Goal: Task Accomplishment & Management: Complete application form

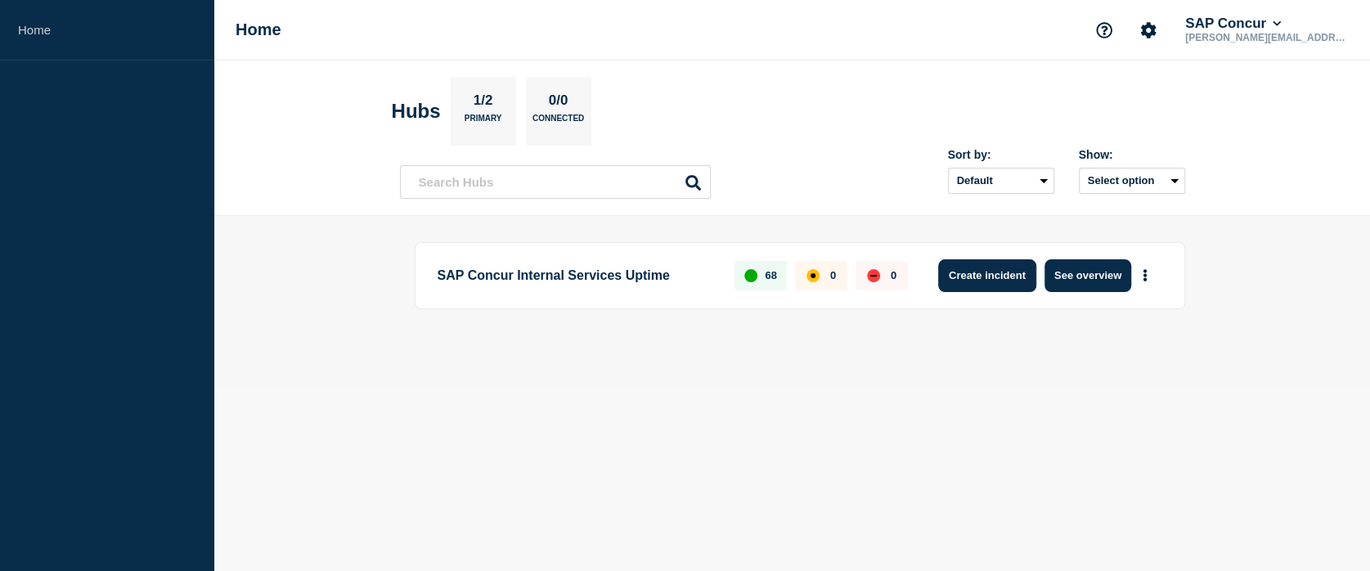
click at [987, 281] on button "Create incident" at bounding box center [987, 275] width 98 height 33
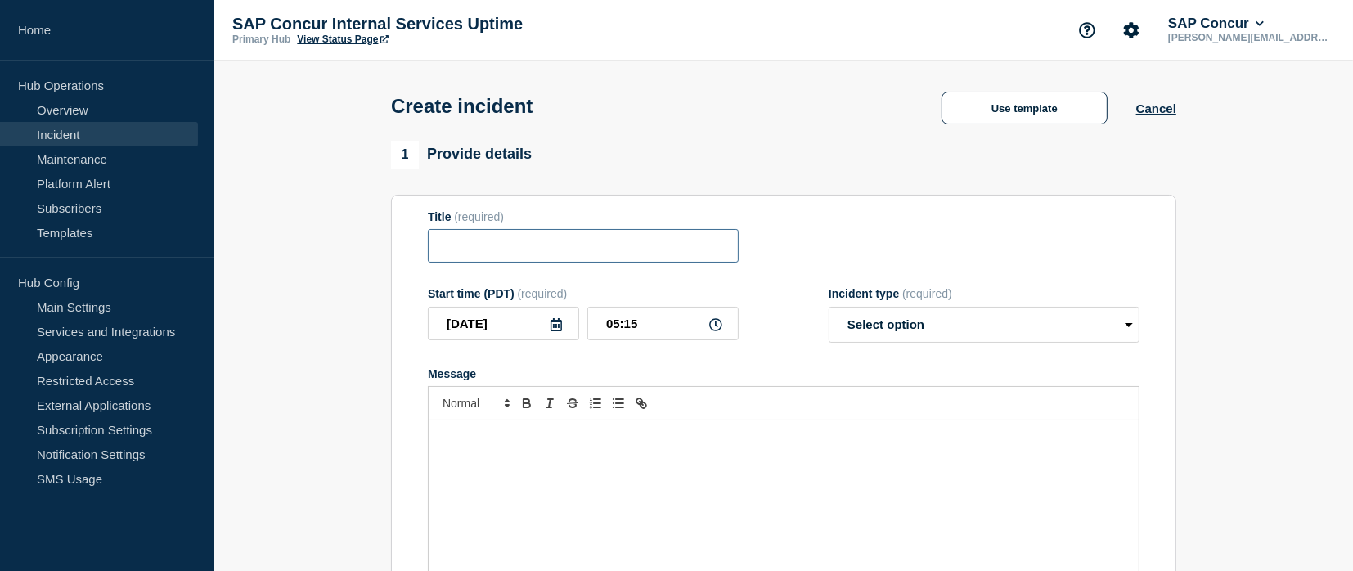
click at [623, 241] on input "Title" at bounding box center [583, 246] width 311 height 34
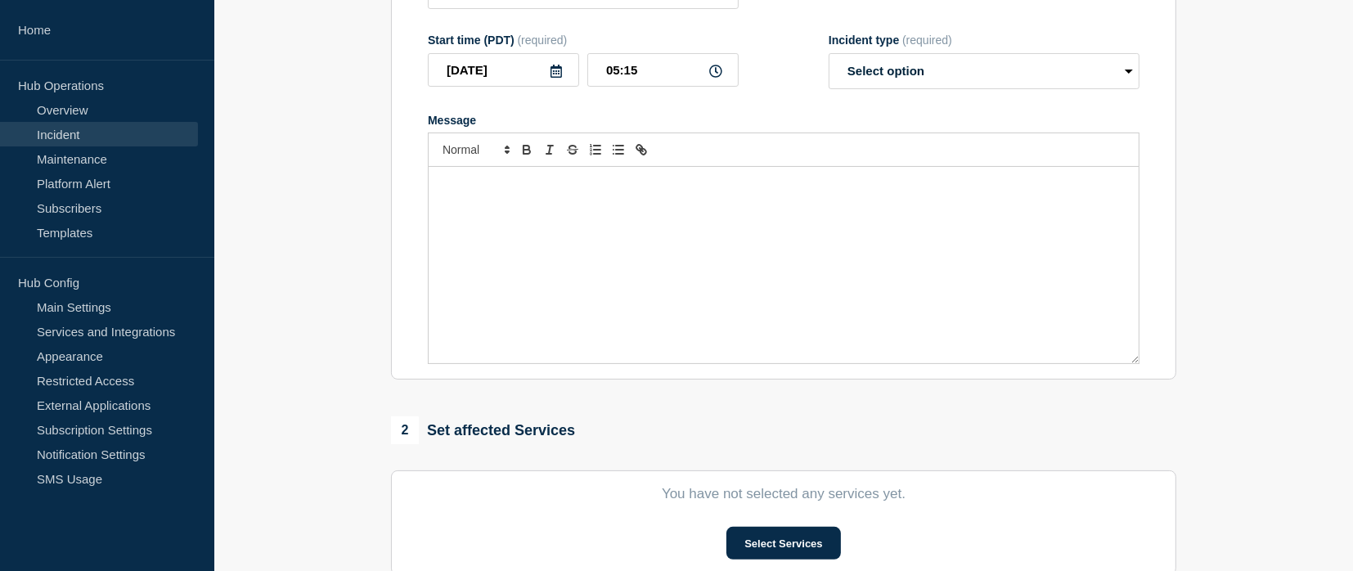
scroll to position [77, 0]
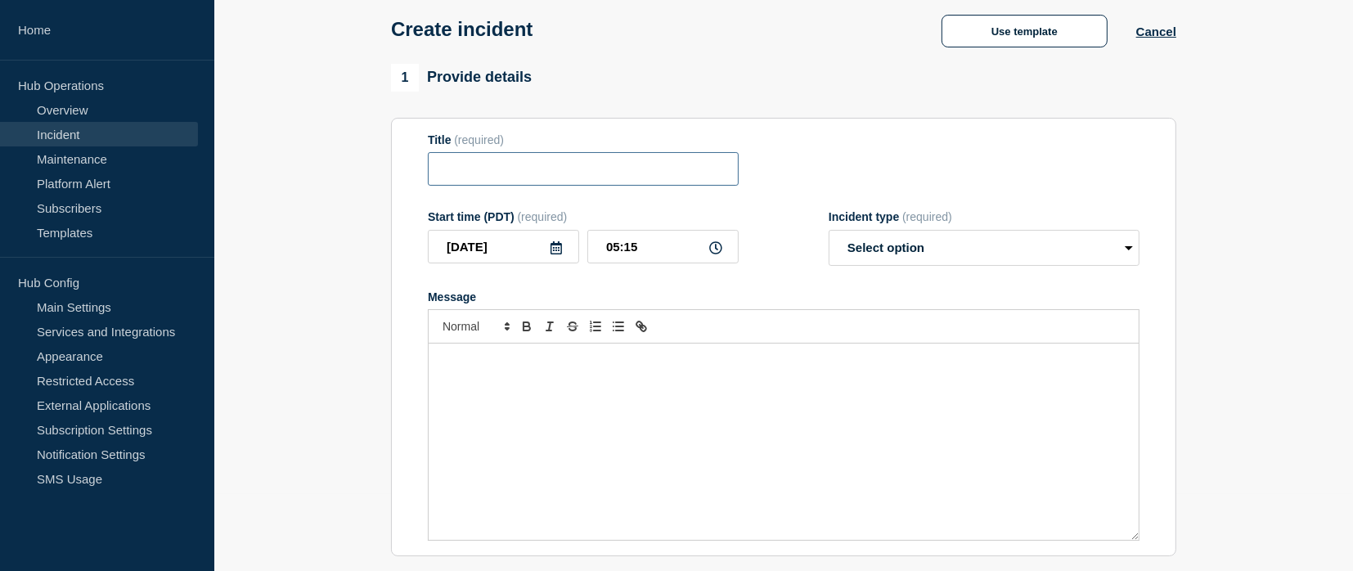
click at [561, 177] on input "Title" at bounding box center [583, 169] width 311 height 34
paste input "Milestones Section Blank for Newly Created Cases in Salesforce"
type input "Milestones Section Blank for Newly Created Cases in Salesforce"
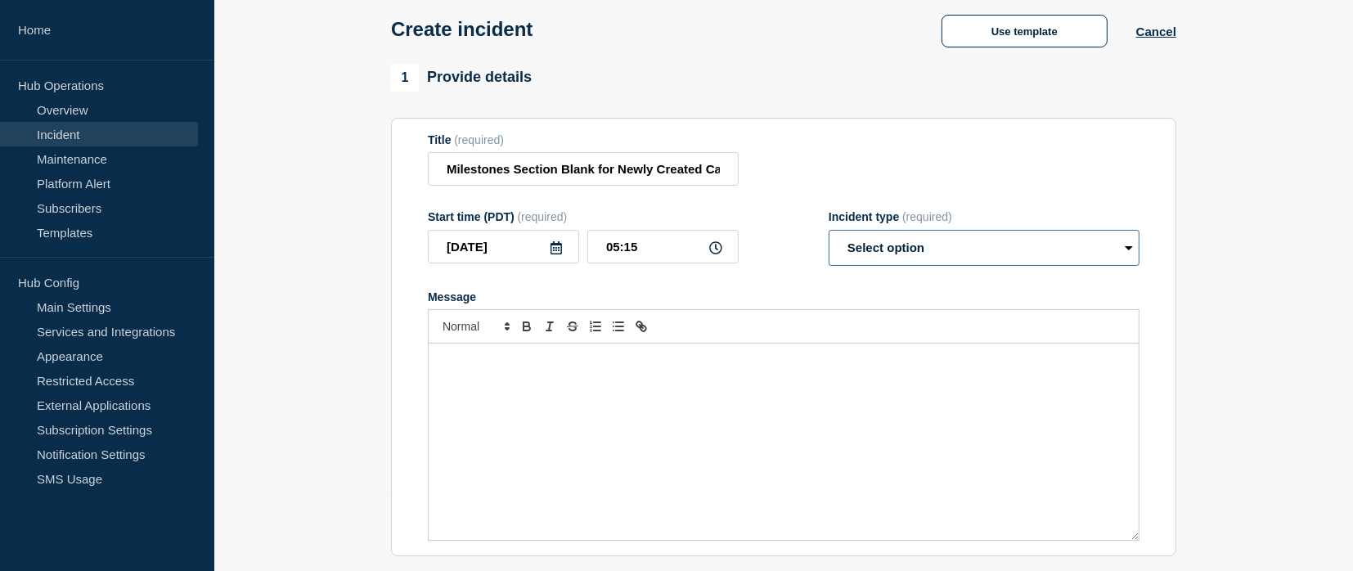
click at [925, 249] on select "Select option Investigating Identified Monitoring" at bounding box center [984, 248] width 311 height 36
select select "investigating"
click at [829, 234] on select "Select option Investigating Identified Monitoring" at bounding box center [984, 248] width 311 height 36
click at [690, 395] on div "Message" at bounding box center [784, 442] width 710 height 196
click at [705, 358] on p "Message" at bounding box center [784, 360] width 686 height 15
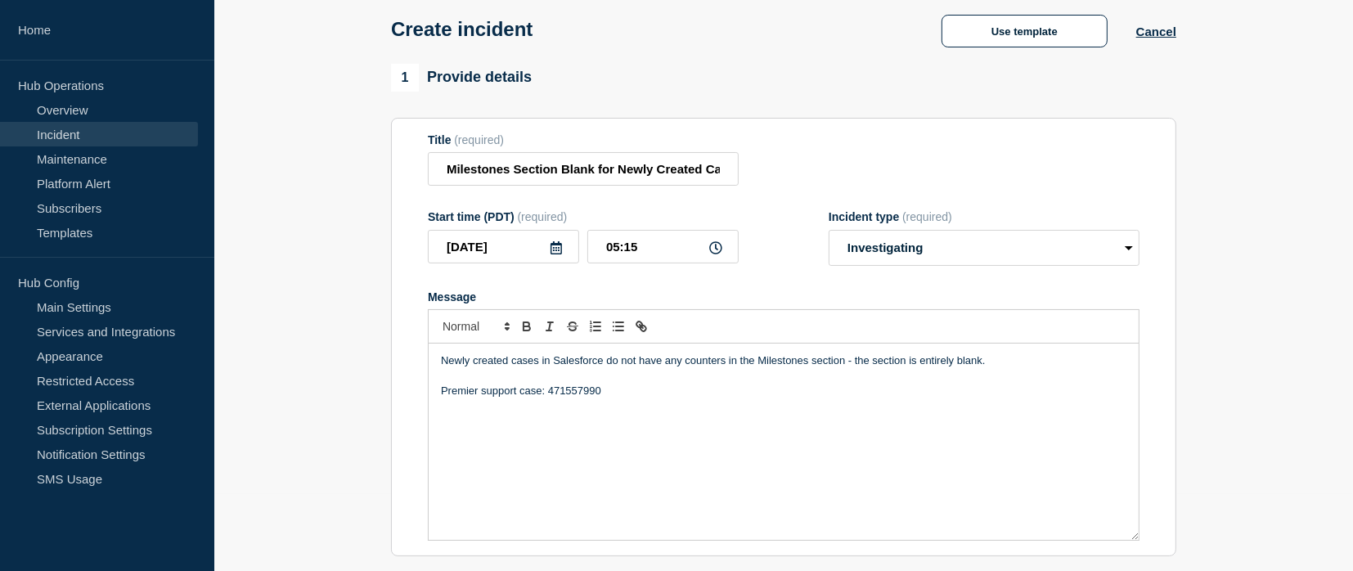
click at [438, 395] on div "Newly created cases in Salesforce do not have any counters in the Milestones se…" at bounding box center [784, 442] width 710 height 196
click at [998, 366] on p "Newly created cases in Salesforce do not have any counters in the Milestones se…" at bounding box center [784, 360] width 686 height 15
click at [441, 367] on p "Newly created cases in Salesforce do not have any counters in the Milestones se…" at bounding box center [784, 360] width 686 height 15
click at [438, 380] on div "Newly created cases in Salesforce do not have any counters in the Milestones se…" at bounding box center [784, 442] width 710 height 196
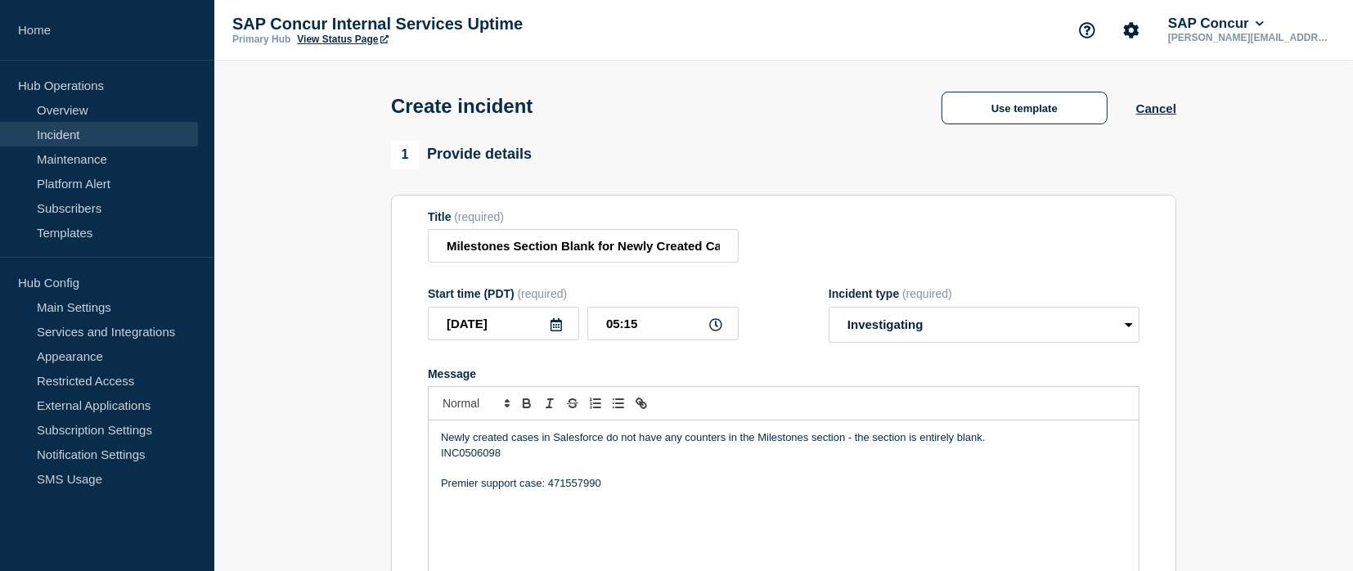
click at [501, 294] on div "Start time (PDT) (required)" at bounding box center [583, 293] width 311 height 13
copy div "PDT"
click at [682, 471] on p "Message" at bounding box center [784, 468] width 686 height 15
click at [713, 329] on icon at bounding box center [715, 324] width 13 height 13
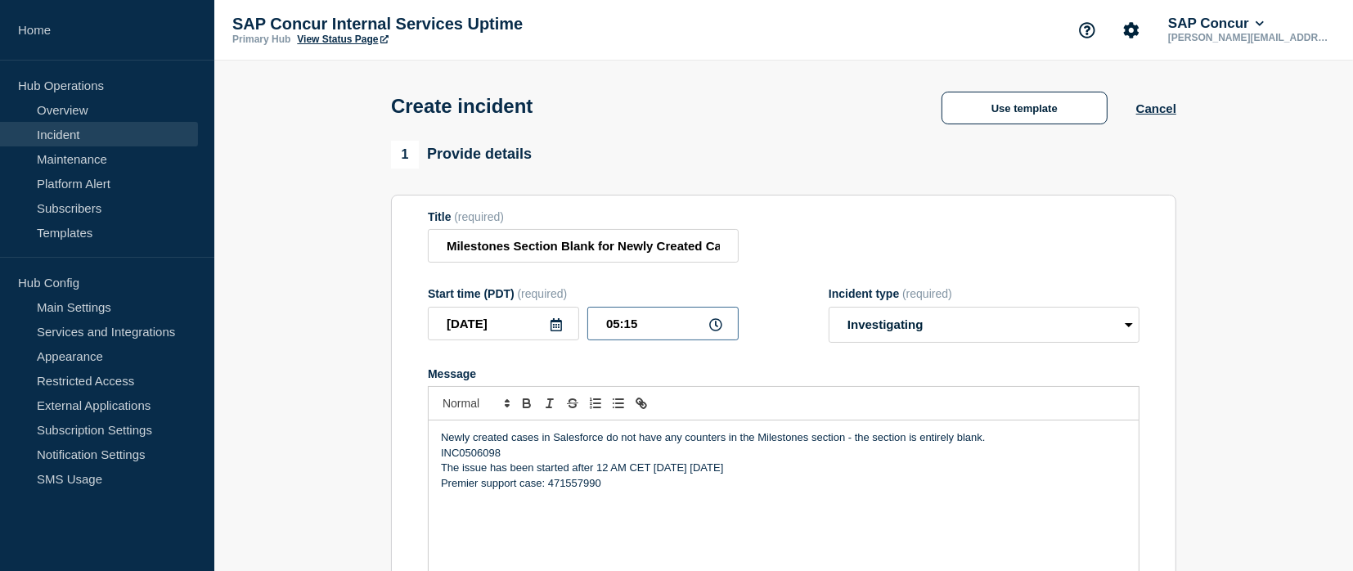
click at [622, 325] on input "05:15" at bounding box center [662, 324] width 151 height 34
type input "03:00"
click at [687, 377] on div "Message" at bounding box center [784, 373] width 712 height 13
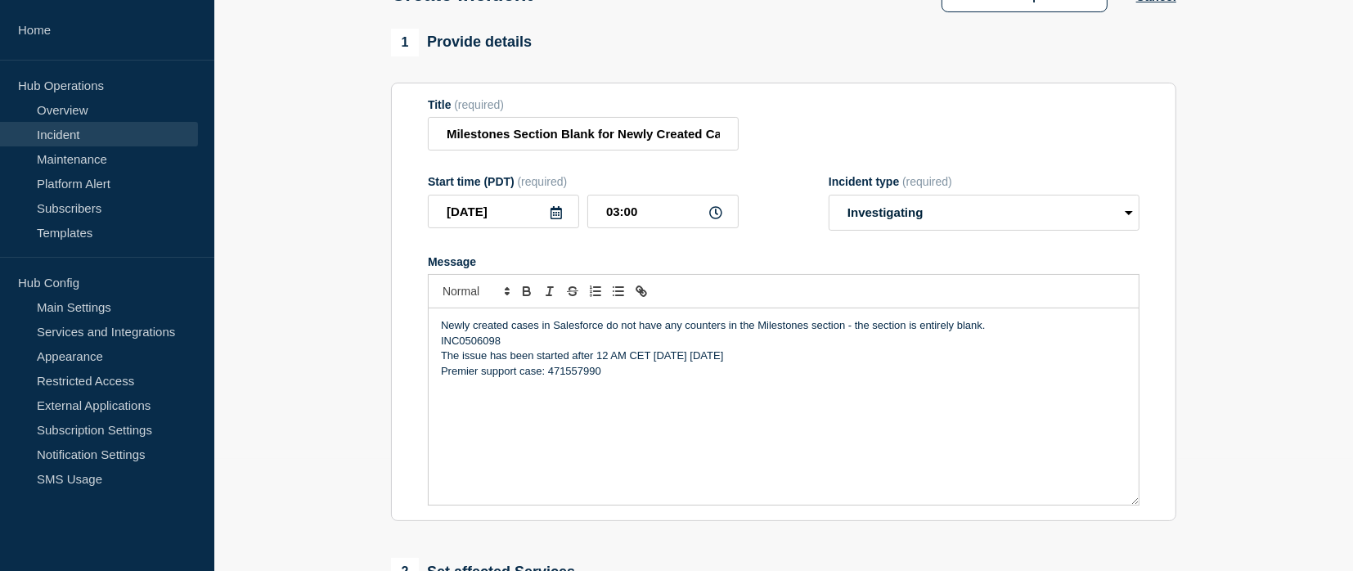
scroll to position [117, 0]
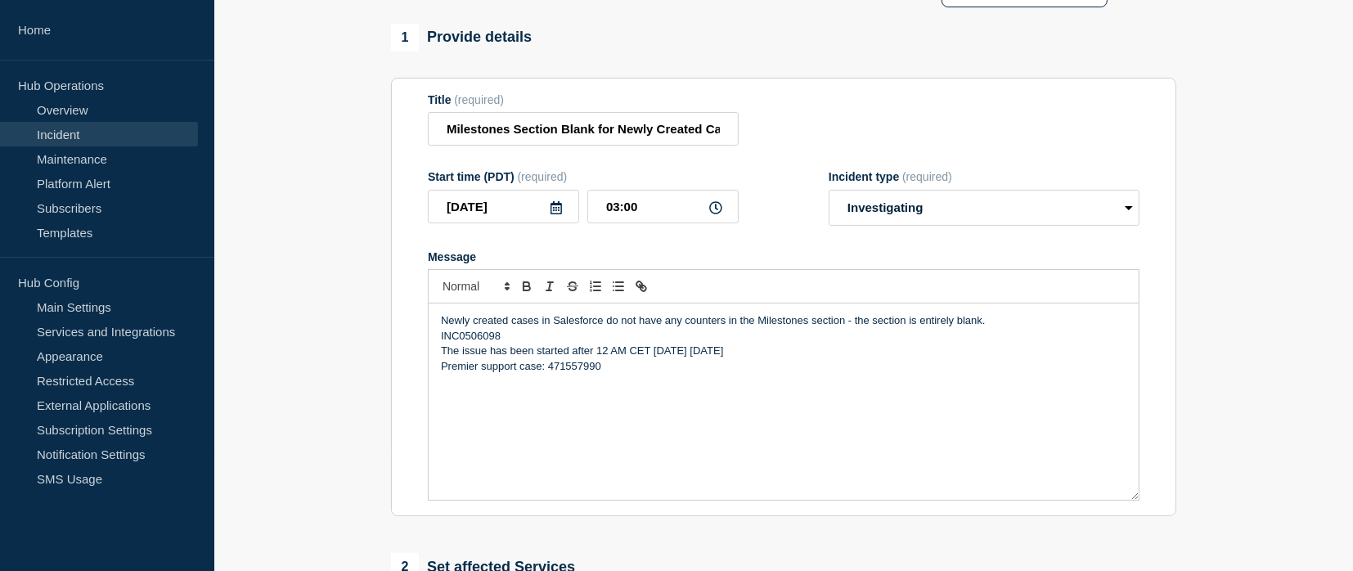
click at [1017, 333] on p "INC0506098" at bounding box center [784, 336] width 686 height 15
click at [1009, 327] on p "Newly created cases in Salesforce do not have any counters in the Milestones se…" at bounding box center [784, 320] width 686 height 15
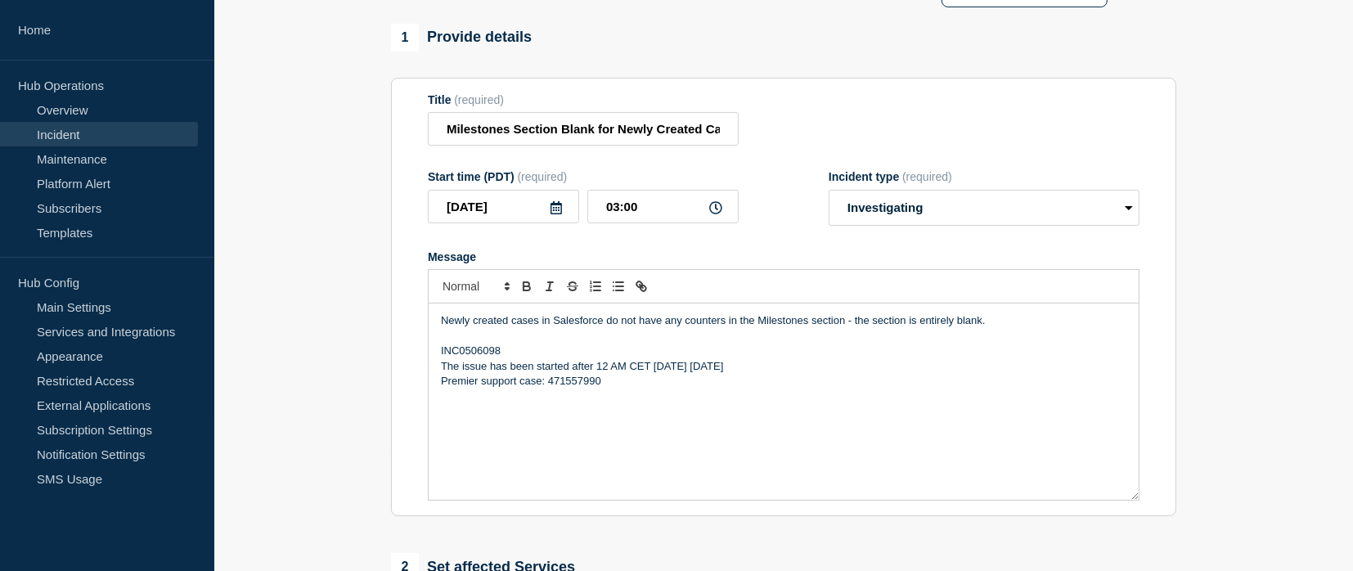
click at [438, 357] on div "Newly created cases in Salesforce do not have any counters in the Milestones se…" at bounding box center [784, 401] width 710 height 196
click at [628, 394] on div "Newly created cases in Salesforce do not have any counters in the Milestones se…" at bounding box center [784, 401] width 710 height 196
click at [672, 418] on div "Newly created cases in Salesforce do not have any counters in the Milestones se…" at bounding box center [784, 401] width 710 height 196
click at [576, 354] on p "INC0506098" at bounding box center [784, 351] width 686 height 15
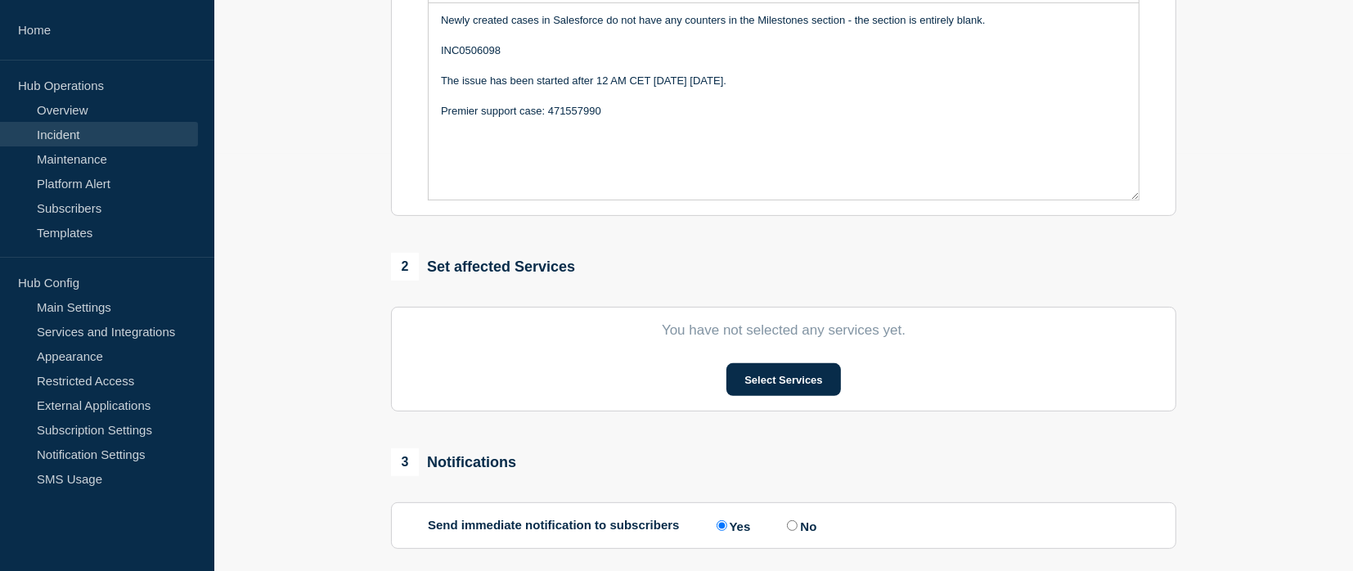
scroll to position [420, 0]
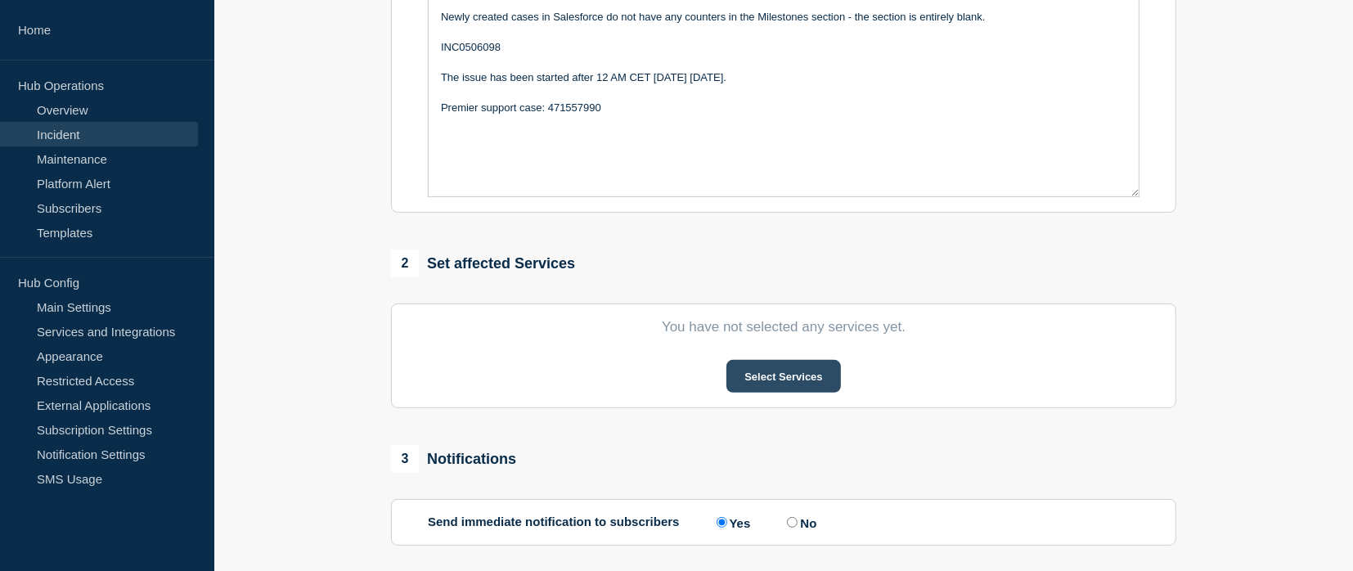
click at [821, 376] on button "Select Services" at bounding box center [783, 376] width 114 height 33
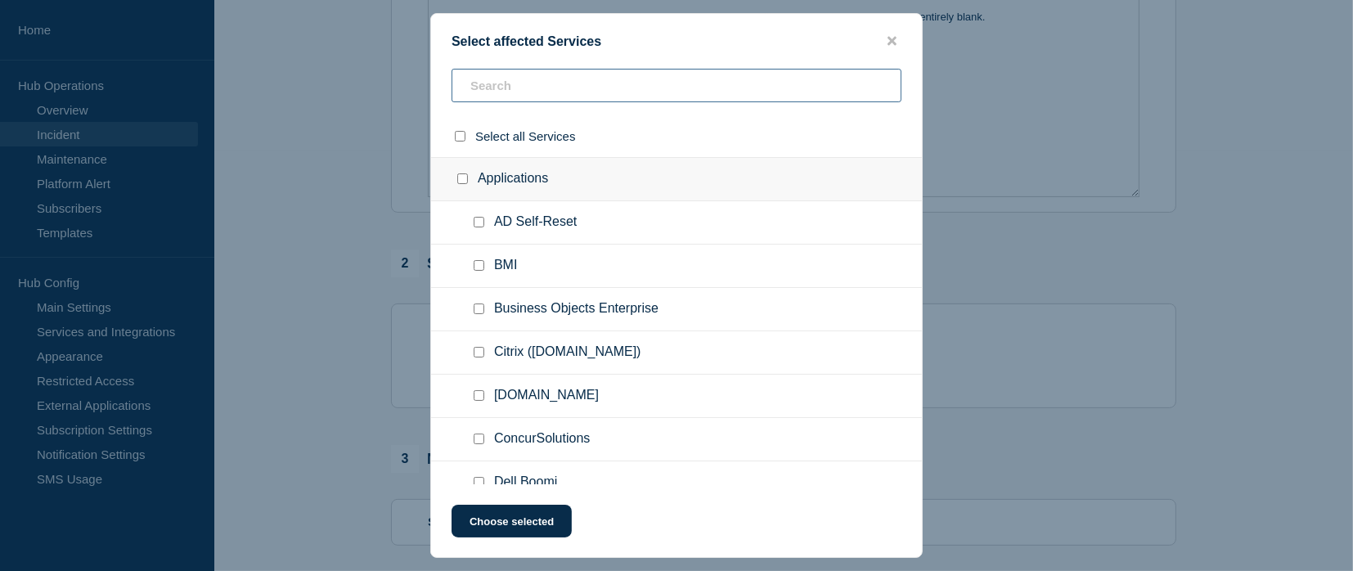
click at [569, 74] on input "text" at bounding box center [677, 86] width 450 height 34
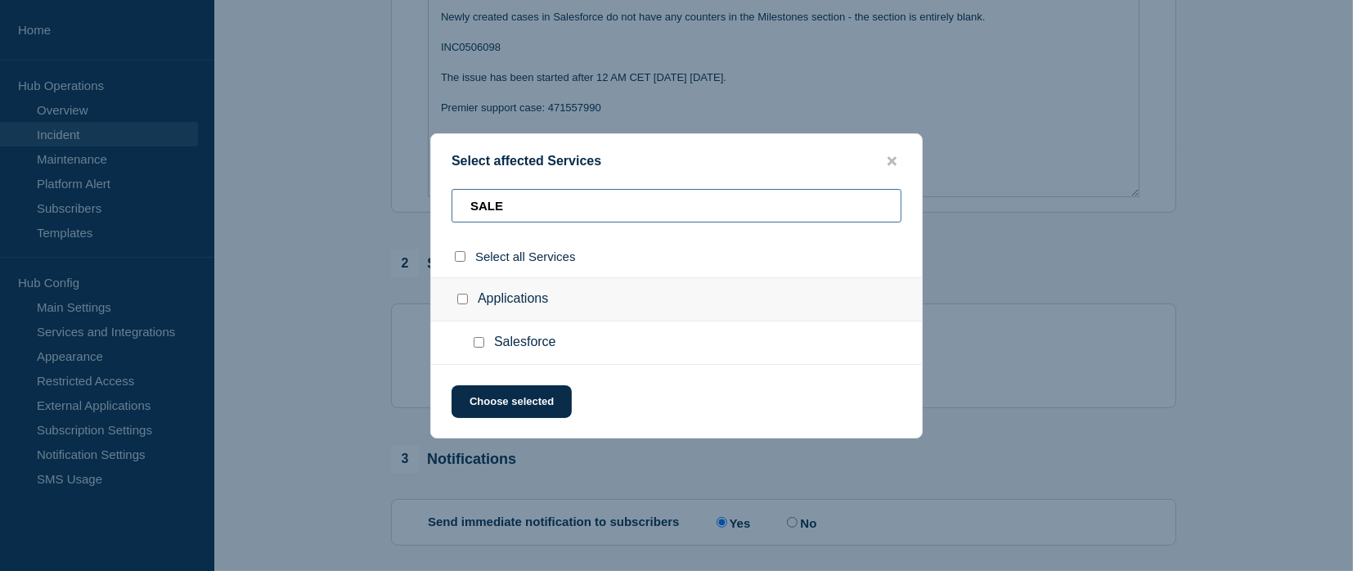
type input "SALE"
click at [456, 254] on input "select all checkbox" at bounding box center [460, 256] width 11 height 11
checkbox input "true"
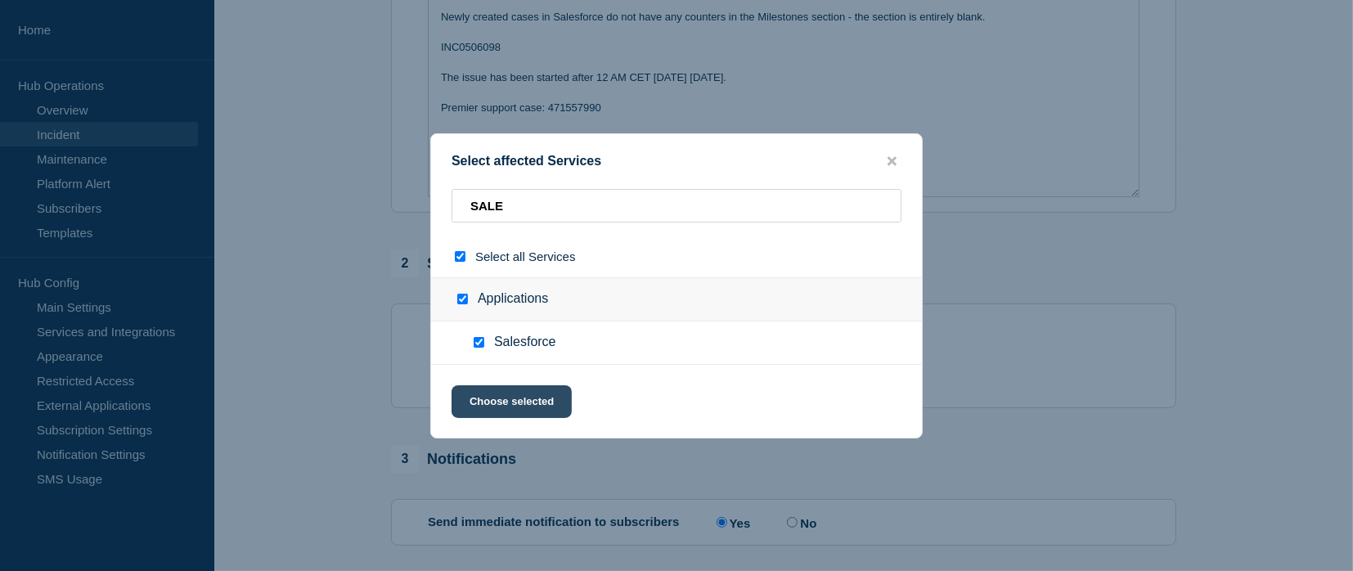
click at [515, 399] on button "Choose selected" at bounding box center [512, 401] width 120 height 33
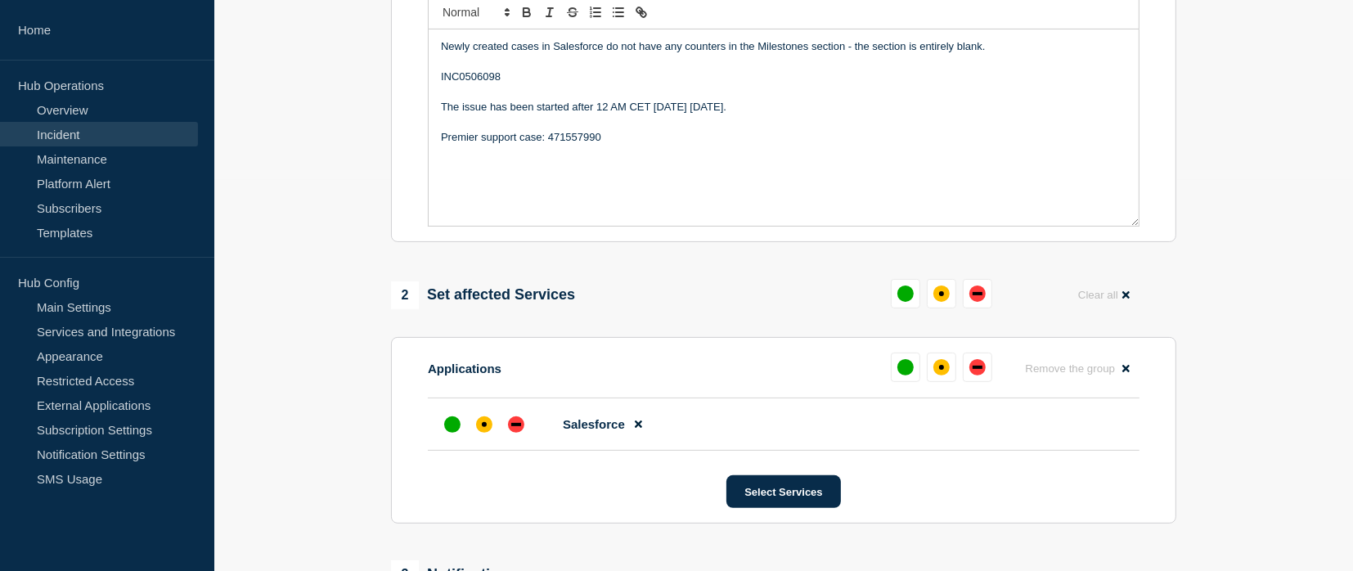
scroll to position [389, 0]
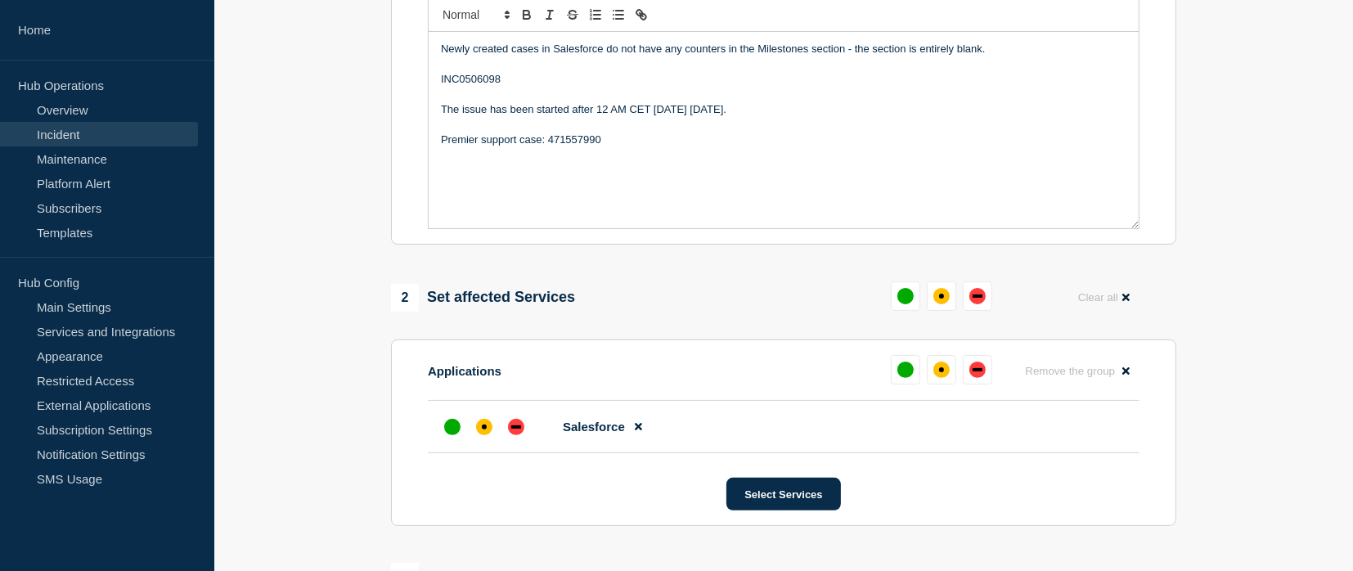
click at [725, 157] on div "Newly created cases in Salesforce do not have any counters in the Milestones se…" at bounding box center [784, 130] width 710 height 196
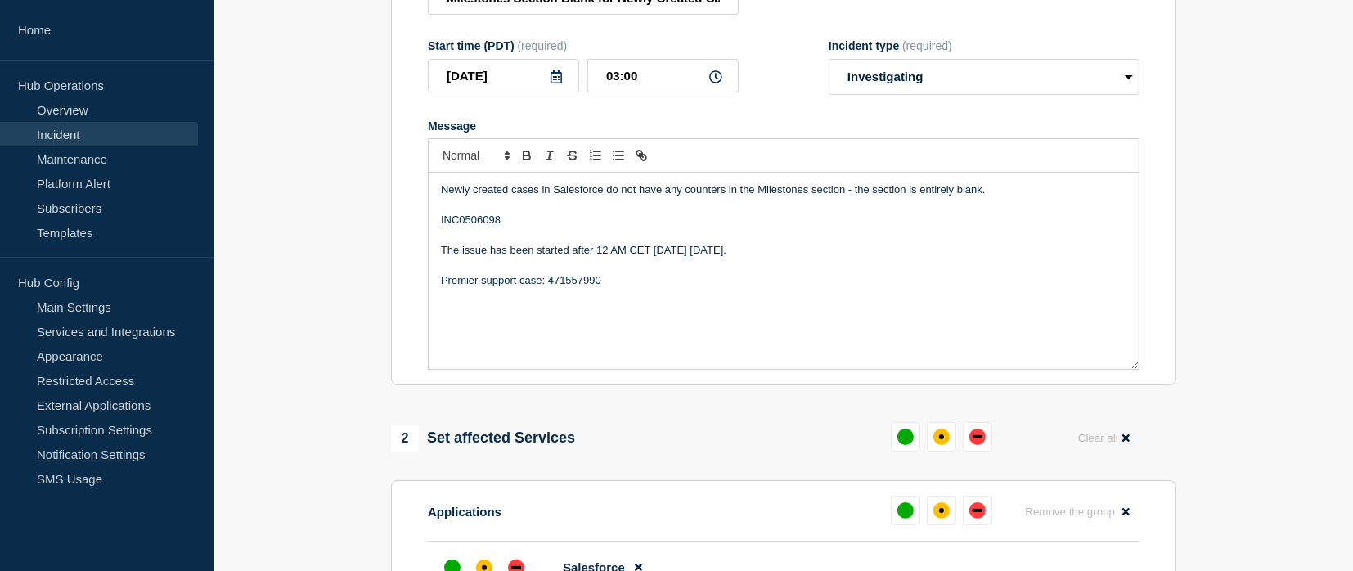
click at [725, 157] on div at bounding box center [784, 155] width 712 height 34
click at [627, 272] on p "Message" at bounding box center [784, 265] width 686 height 15
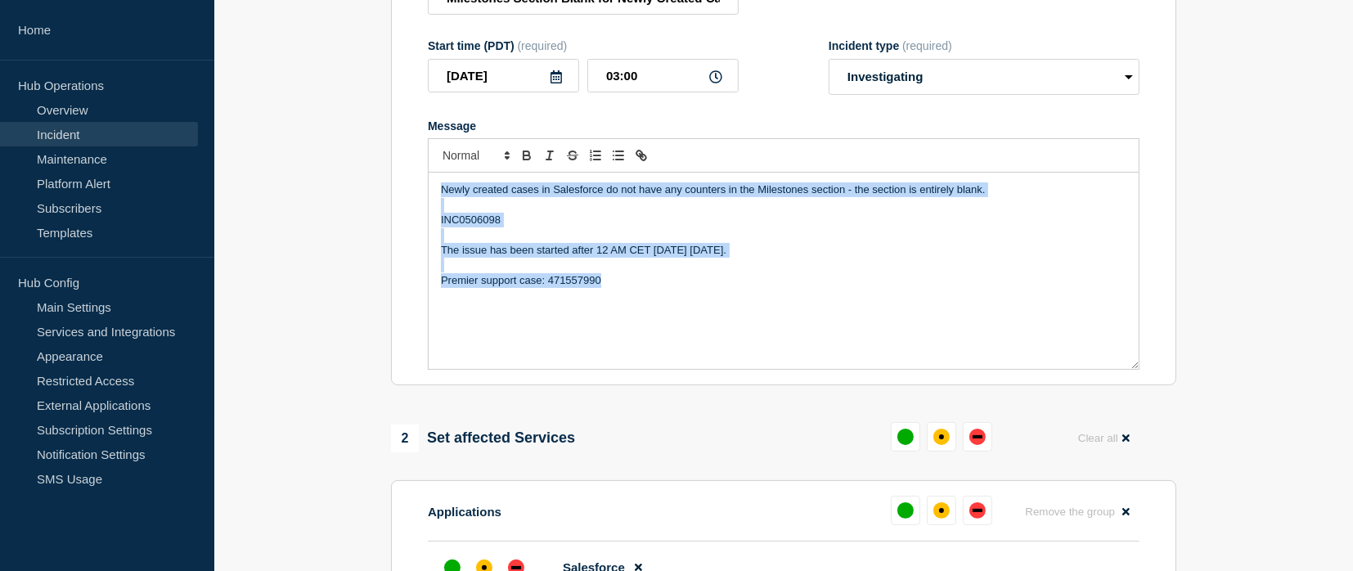
drag, startPoint x: 618, startPoint y: 292, endPoint x: 438, endPoint y: 187, distance: 207.5
click at [438, 187] on div "Newly created cases in Salesforce do not have any counters in the Milestones se…" at bounding box center [784, 271] width 710 height 196
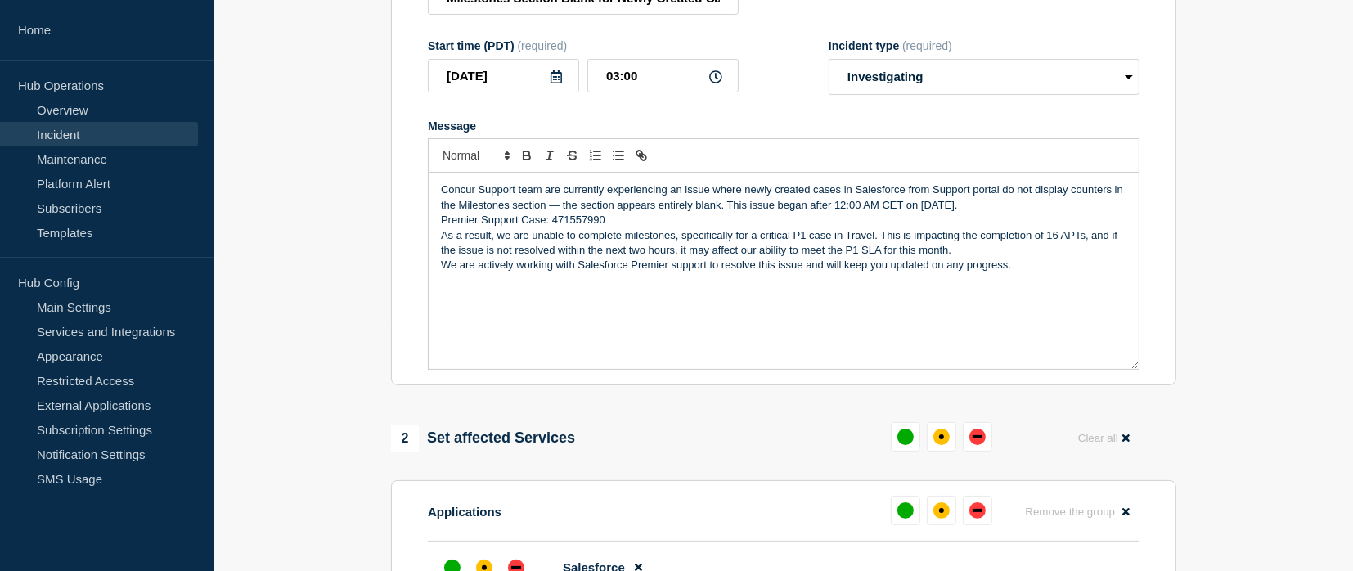
click at [648, 353] on div "Concur Support team are currently experiencing an issue where newly created cas…" at bounding box center [784, 271] width 710 height 196
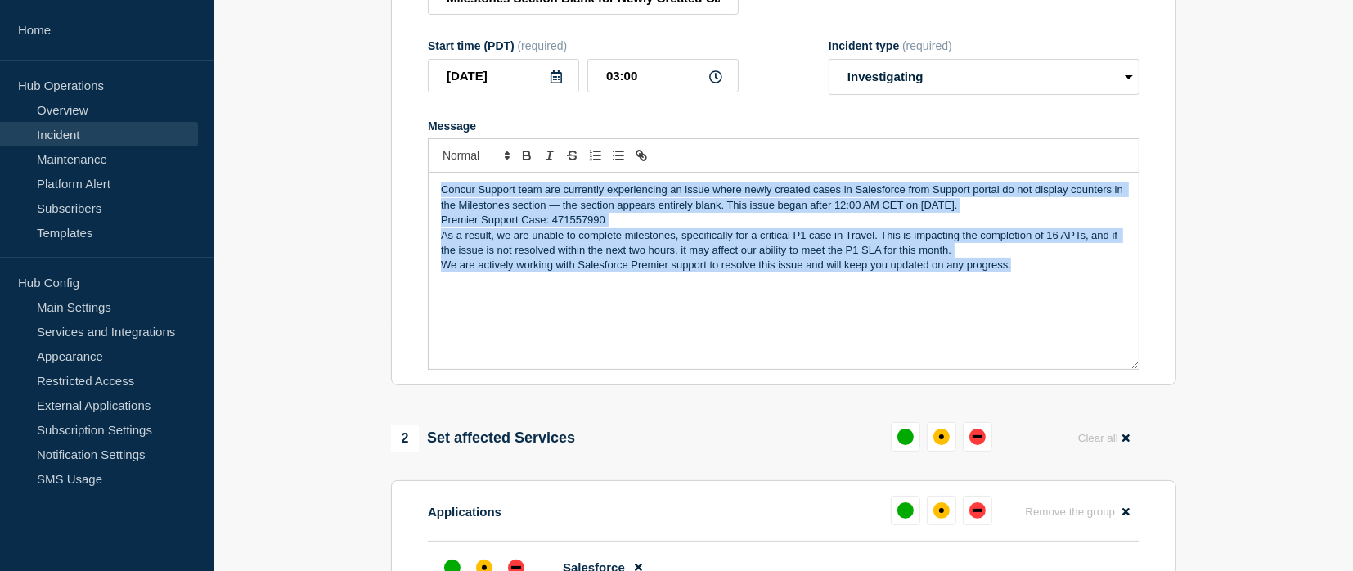
click at [648, 303] on div "Concur Support team are currently experiencing an issue where newly created cas…" at bounding box center [784, 271] width 710 height 196
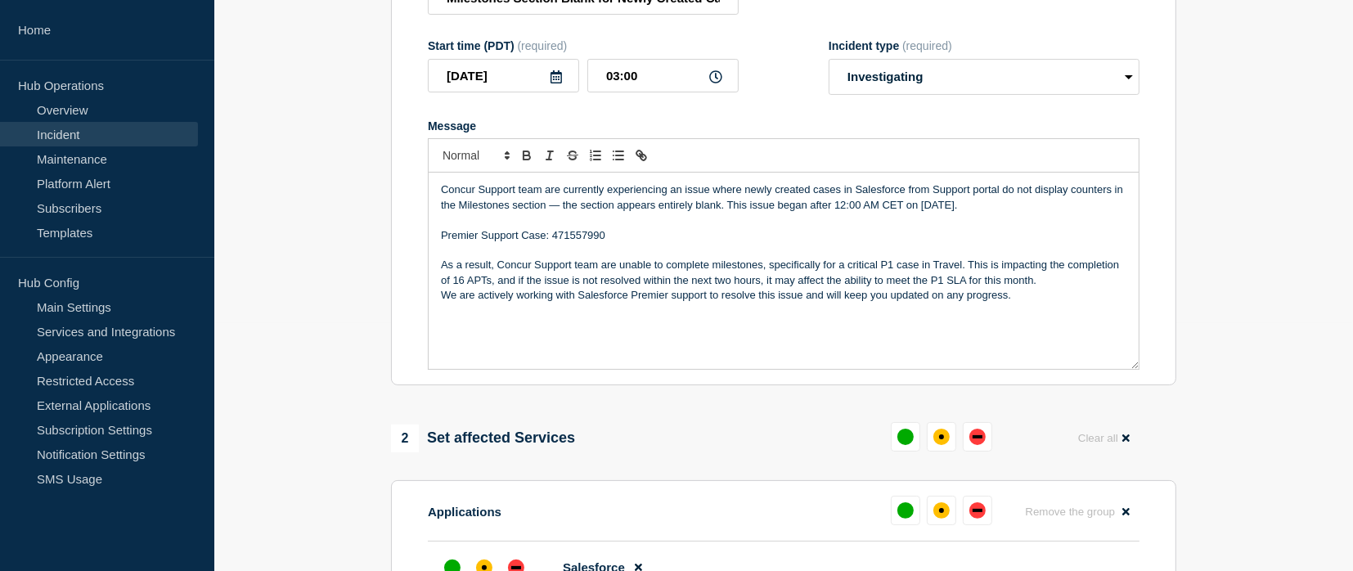
click at [1050, 288] on p "As a result, Concur Support team are unable to complete milestones, specificall…" at bounding box center [784, 273] width 686 height 30
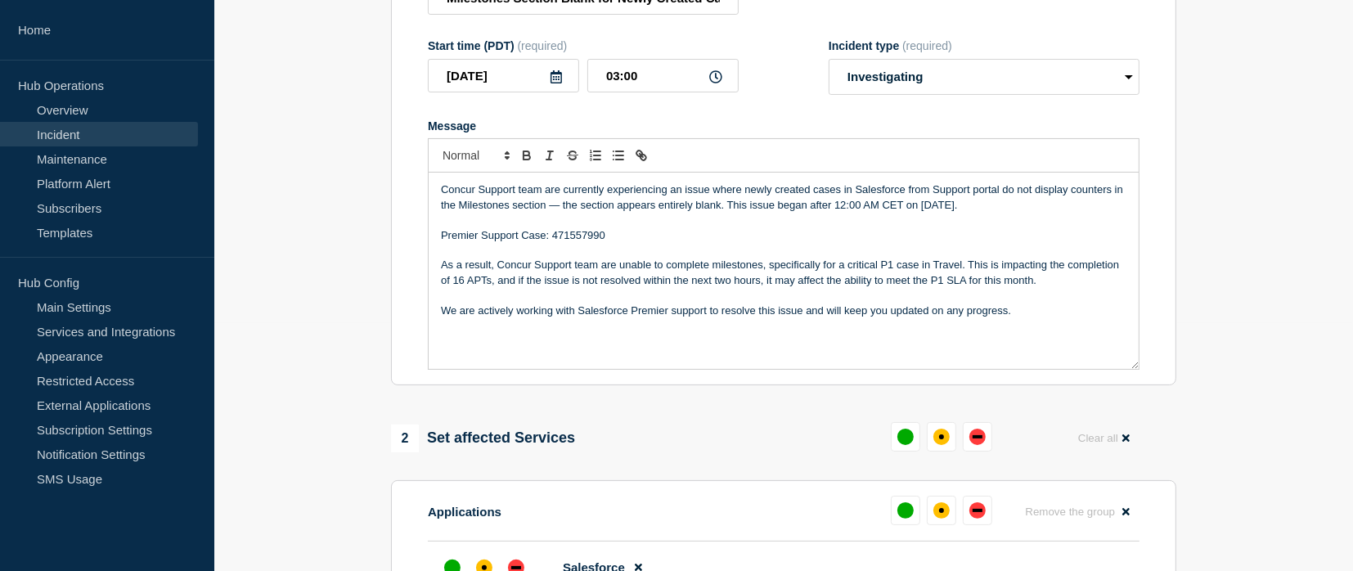
click at [838, 357] on div "Concur Support team are currently experiencing an issue where newly created cas…" at bounding box center [784, 271] width 710 height 196
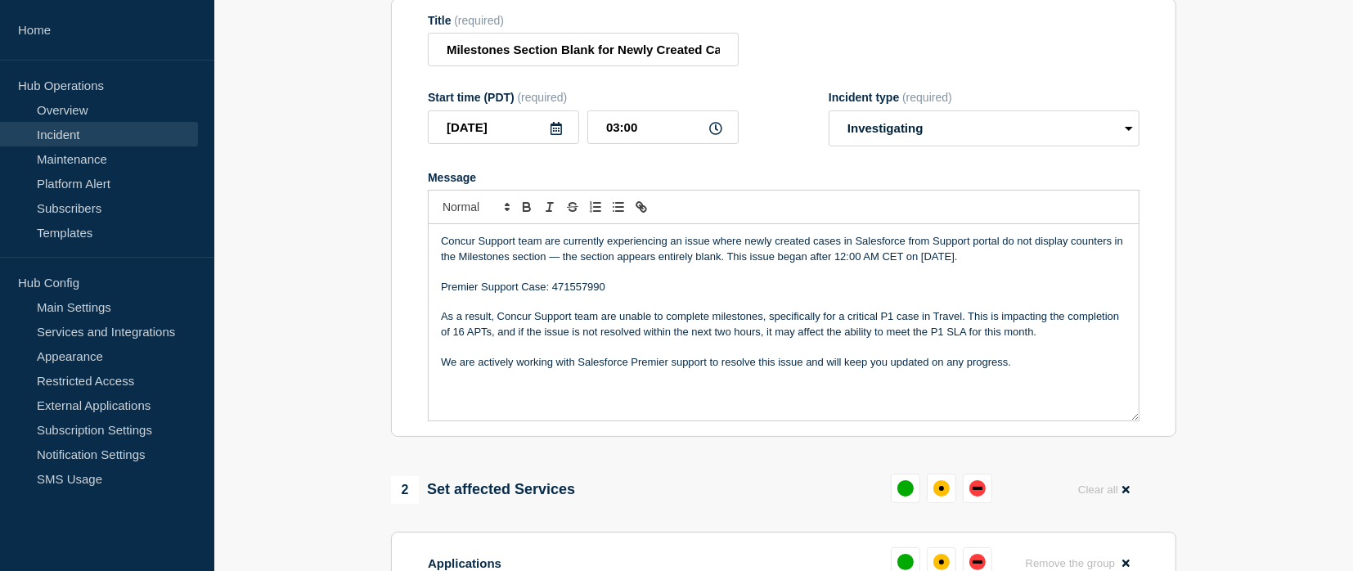
scroll to position [196, 0]
click at [742, 382] on div "Concur Support team are currently experiencing an issue where newly created cas…" at bounding box center [784, 322] width 710 height 196
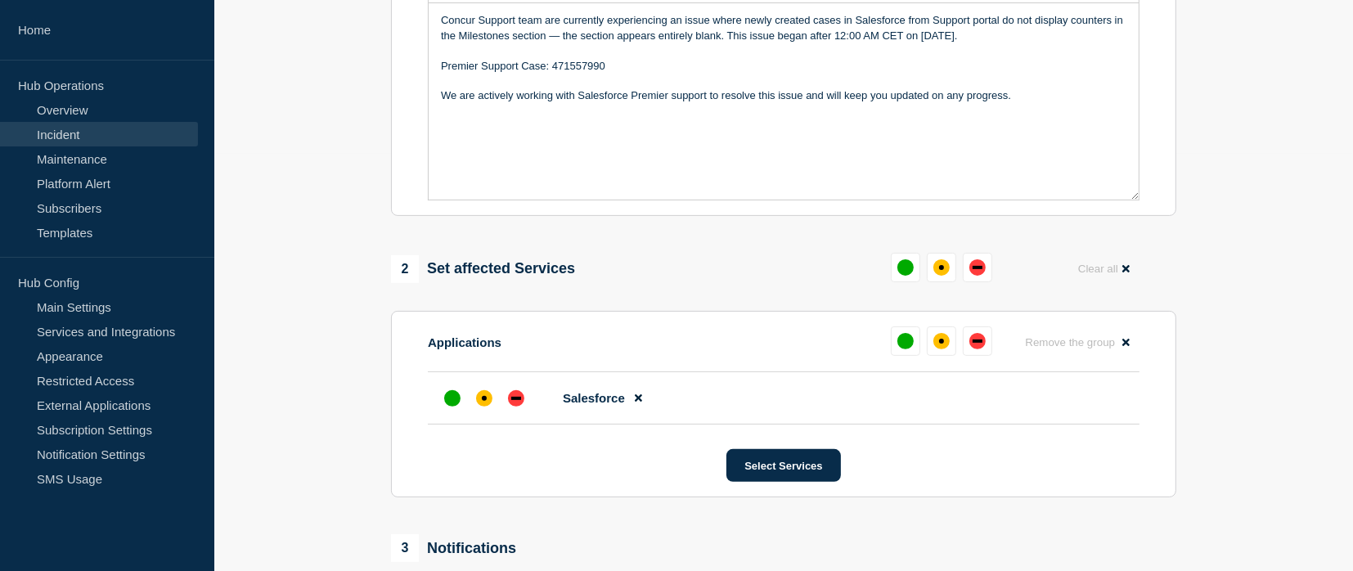
scroll to position [418, 0]
click at [486, 404] on div "affected" at bounding box center [484, 397] width 16 height 16
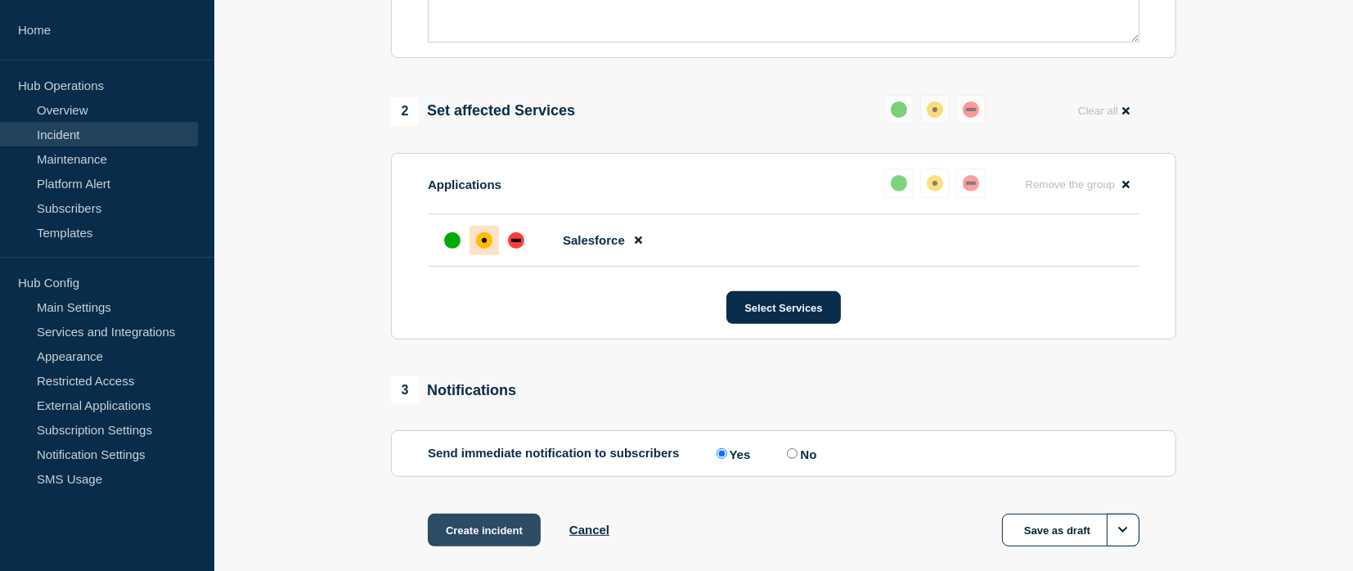
scroll to position [662, 0]
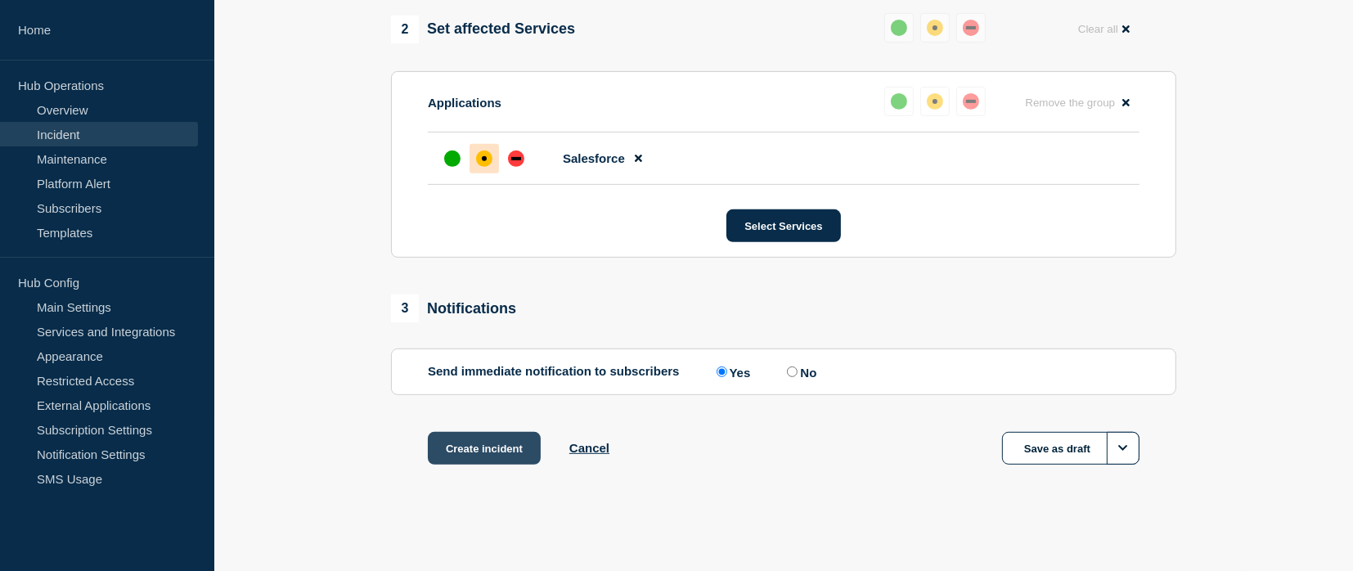
click at [478, 447] on button "Create incident" at bounding box center [484, 448] width 113 height 33
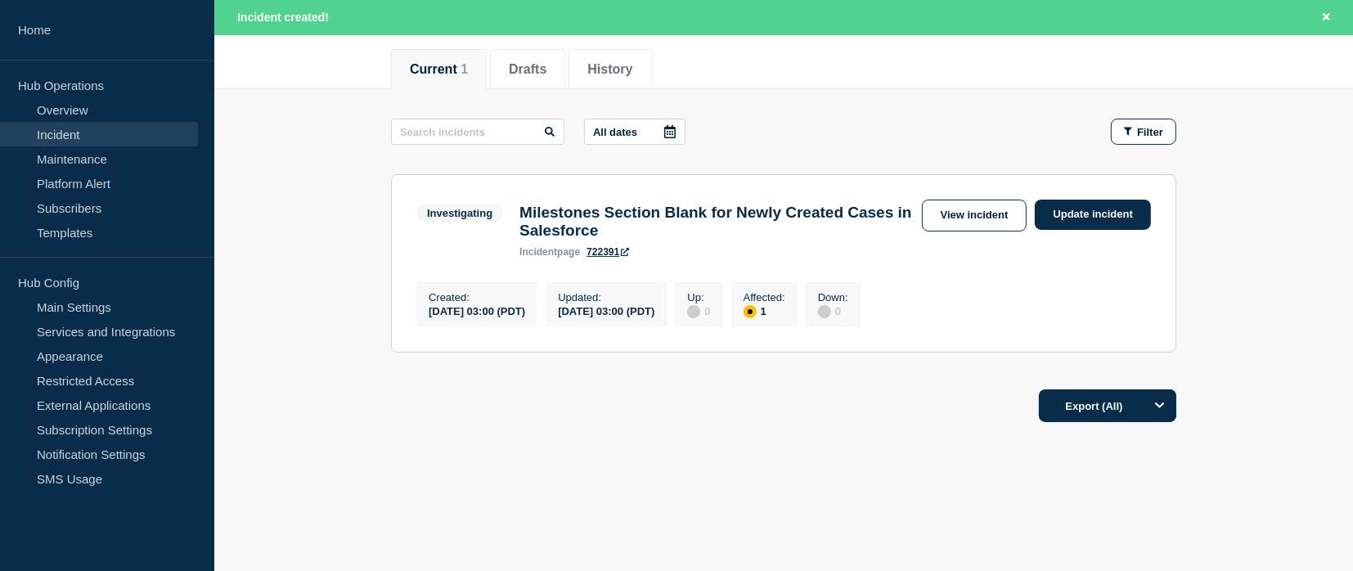
scroll to position [207, 0]
click at [979, 205] on link "View incident" at bounding box center [975, 216] width 106 height 32
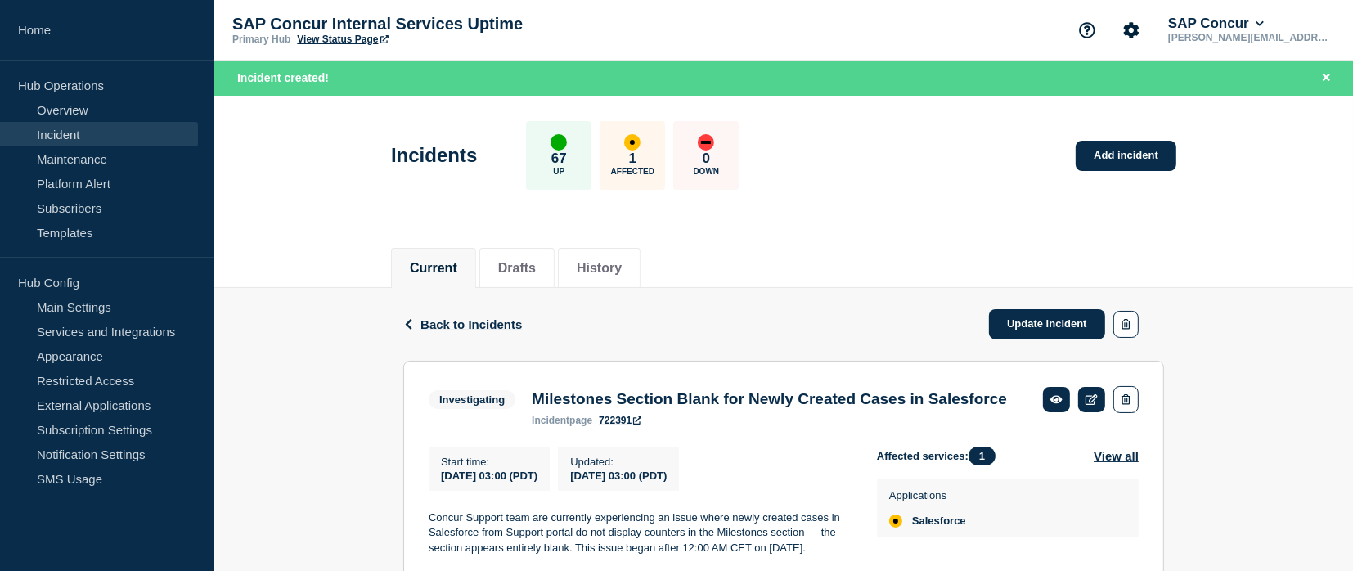
click at [347, 42] on link "View Status Page" at bounding box center [342, 39] width 91 height 11
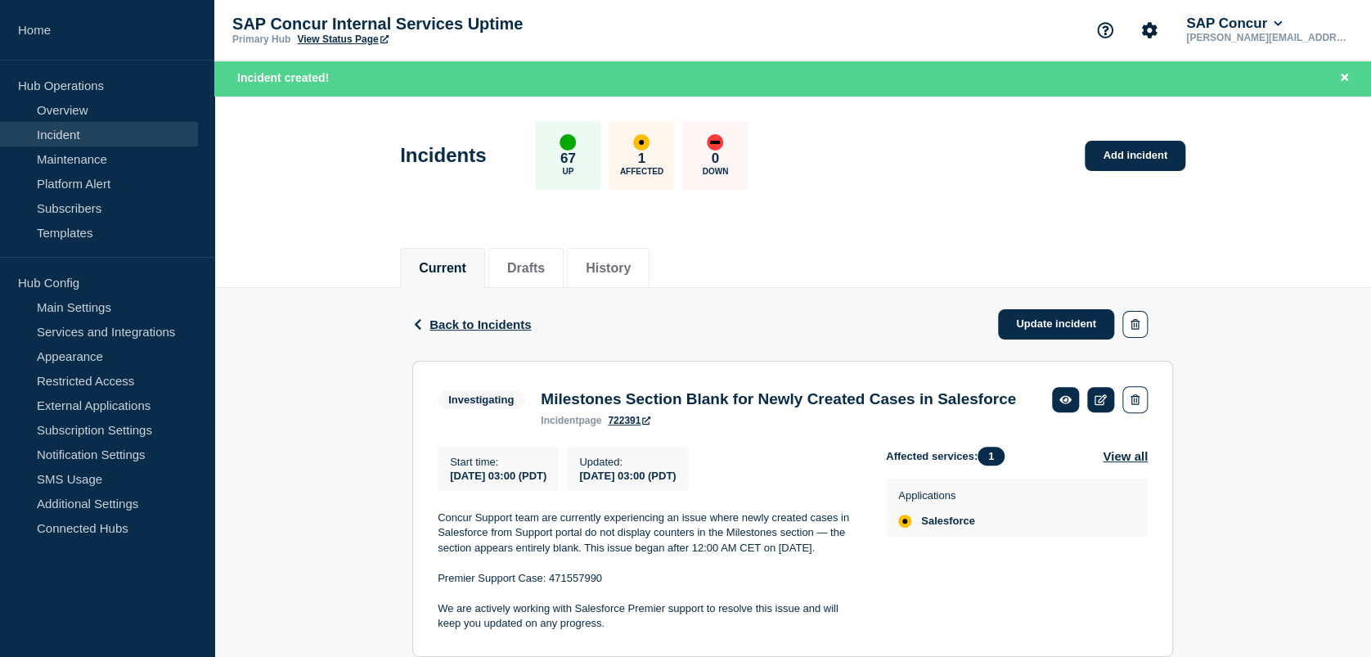
click at [1285, 20] on button "SAP Concur" at bounding box center [1234, 24] width 102 height 16
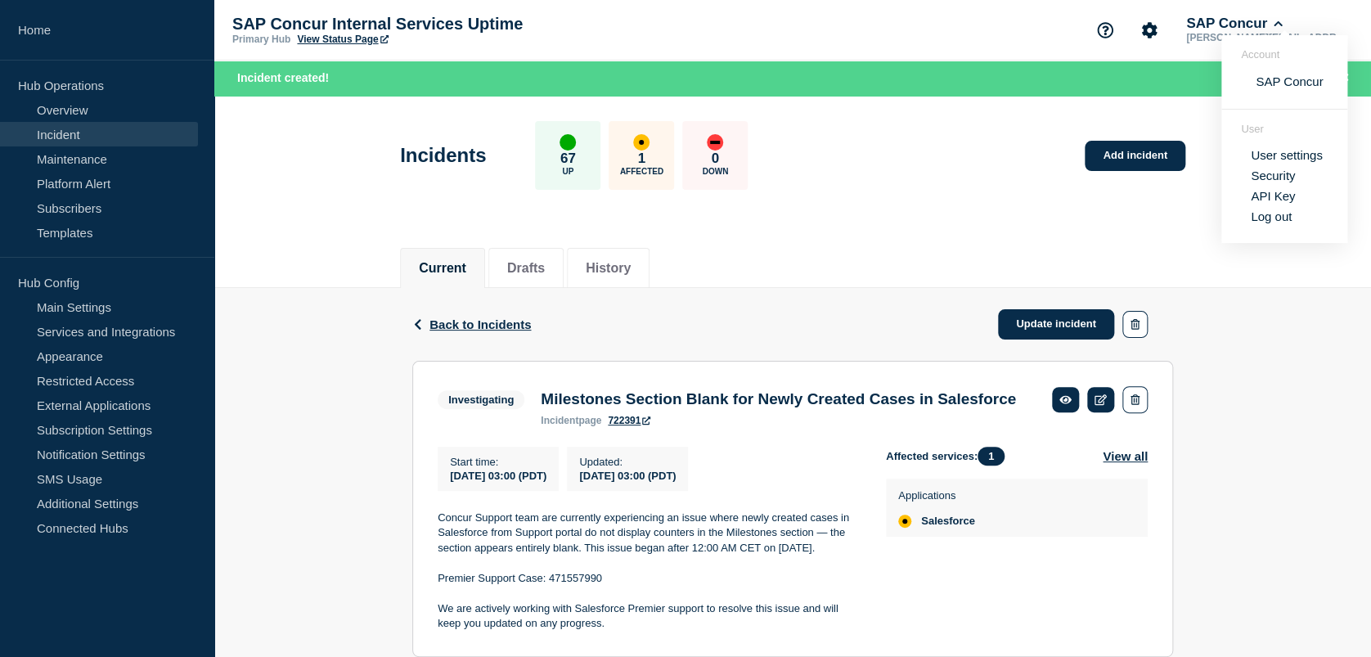
click at [1305, 157] on link "User settings" at bounding box center [1287, 155] width 72 height 14
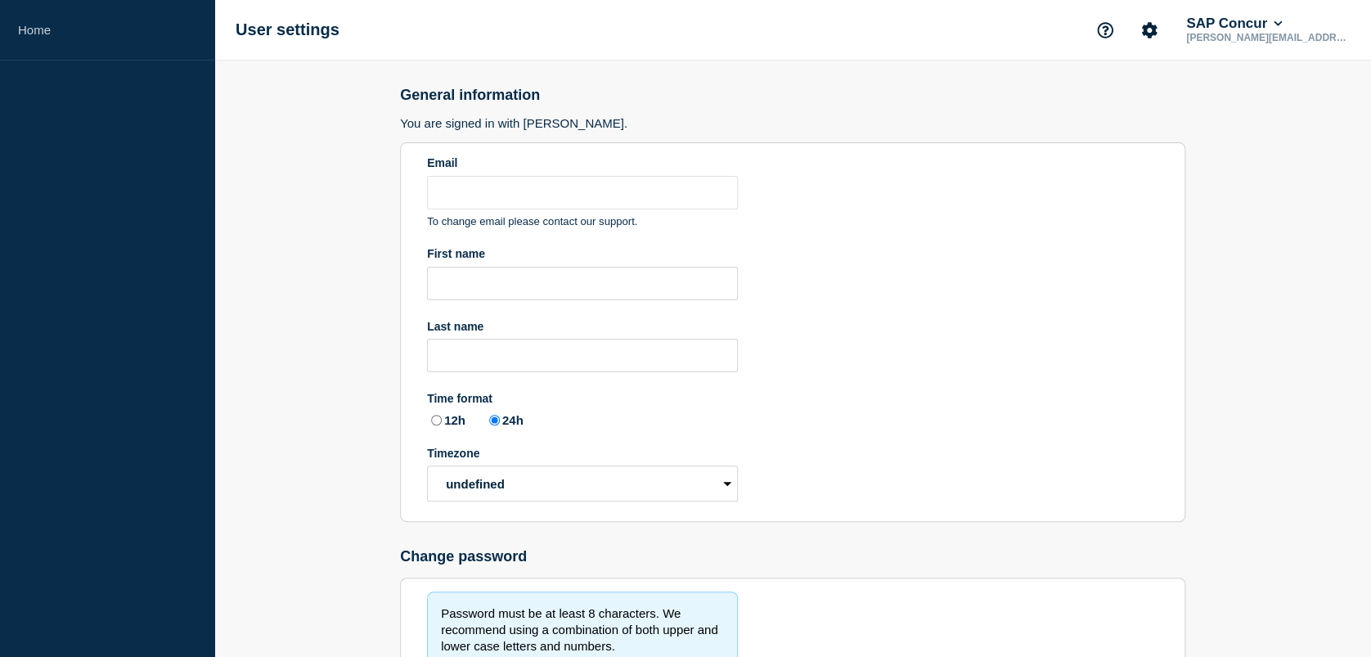
type input "[PERSON_NAME][EMAIL_ADDRESS][PERSON_NAME][DOMAIN_NAME]"
radio input "true"
select select "hub"
click at [1157, 37] on icon "Account settings" at bounding box center [1149, 30] width 16 height 16
click at [1190, 92] on link "Team Members" at bounding box center [1187, 97] width 84 height 14
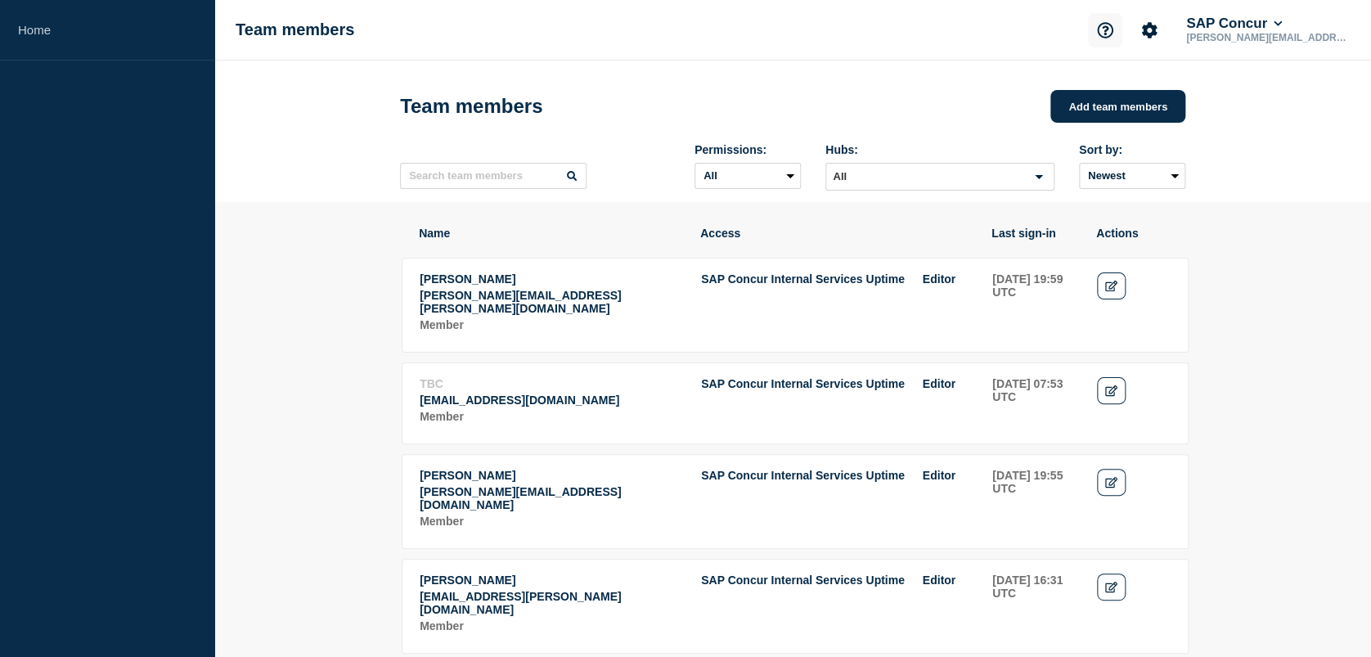
click at [1113, 25] on icon "Support" at bounding box center [1105, 30] width 16 height 16
click at [1126, 92] on link "Help Guides" at bounding box center [1124, 97] width 68 height 14
click at [1113, 29] on icon "Support" at bounding box center [1105, 30] width 16 height 16
click at [1122, 122] on link "API Documentation" at bounding box center [1143, 117] width 106 height 14
click at [1285, 22] on button "SAP Concur" at bounding box center [1234, 24] width 102 height 16
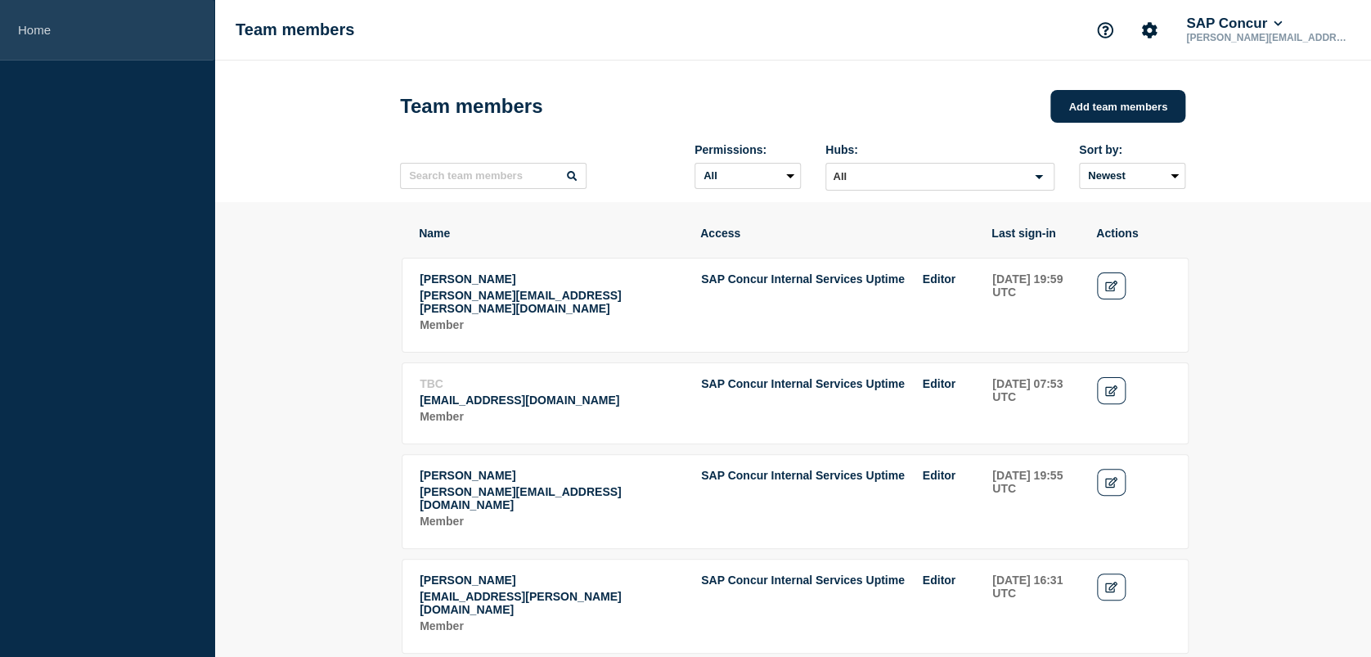
click at [34, 20] on link "Home" at bounding box center [107, 30] width 214 height 61
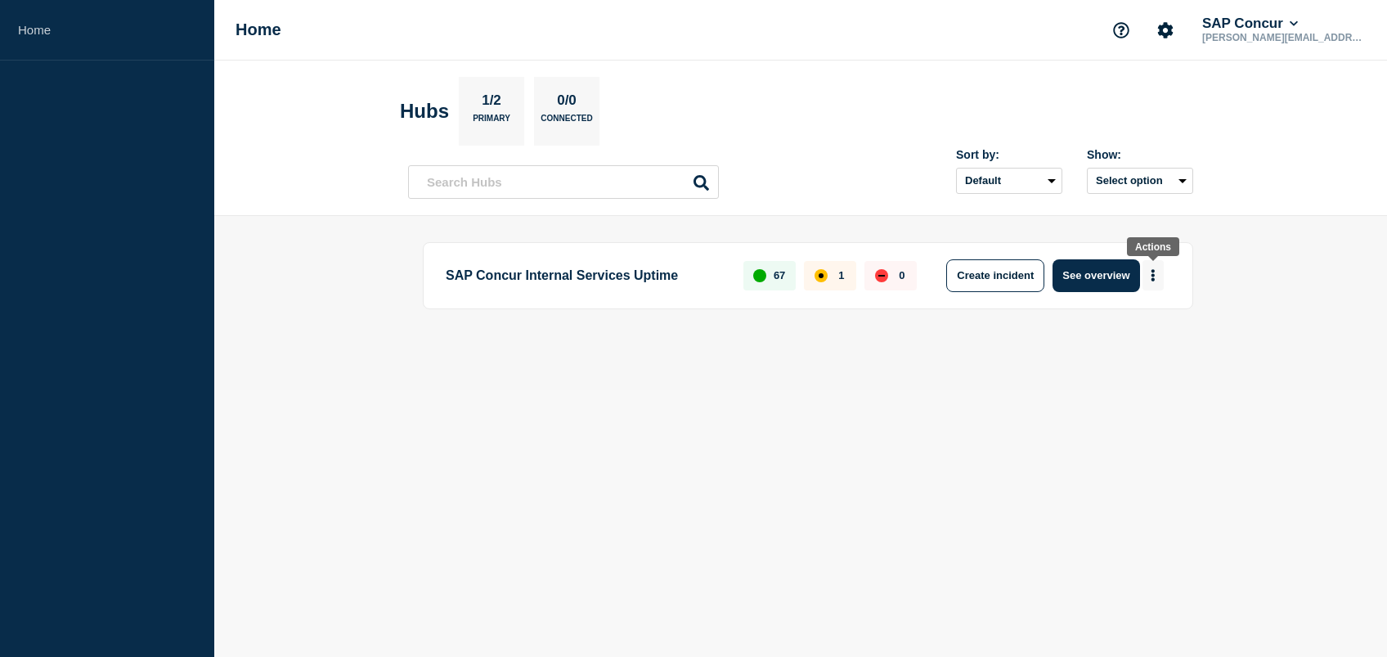
click at [1152, 280] on icon "More actions" at bounding box center [1153, 275] width 5 height 12
click at [1168, 346] on link "View Status Page" at bounding box center [1152, 346] width 120 height 14
click at [1118, 345] on link "View Status Page" at bounding box center [1152, 346] width 120 height 14
